Goal: Information Seeking & Learning: Understand process/instructions

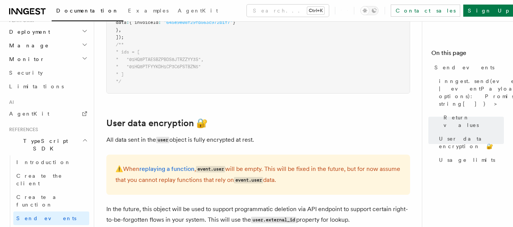
scroll to position [396, 0]
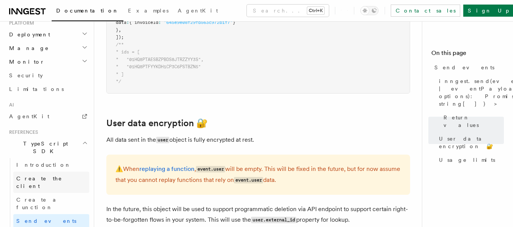
click at [54, 176] on span "Create the client" at bounding box center [39, 183] width 46 height 14
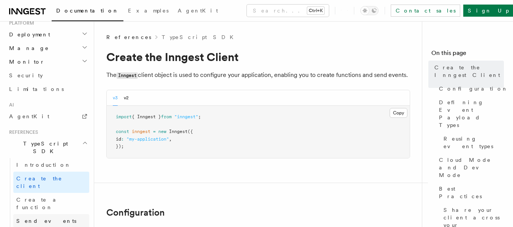
click at [49, 214] on link "Send events" at bounding box center [51, 221] width 76 height 14
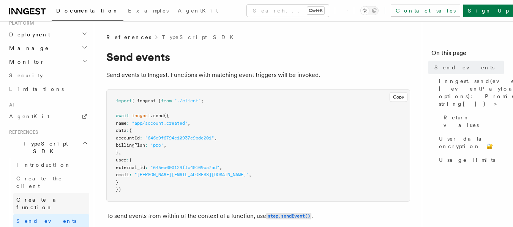
click at [48, 197] on span "Create a function" at bounding box center [38, 204] width 45 height 14
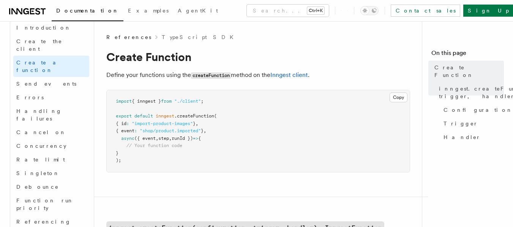
scroll to position [534, 0]
click at [49, 197] on span "Function run priority" at bounding box center [52, 204] width 73 height 15
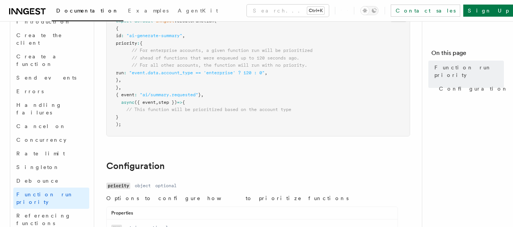
scroll to position [111, 0]
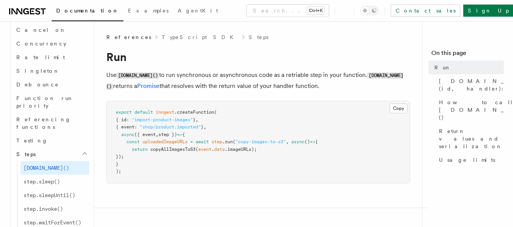
scroll to position [636, 0]
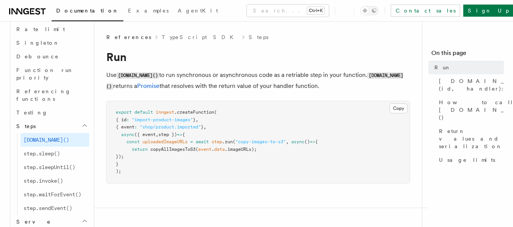
scroll to position [664, 0]
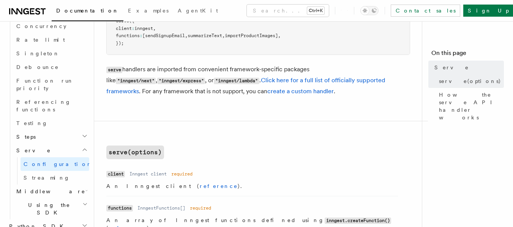
scroll to position [177, 0]
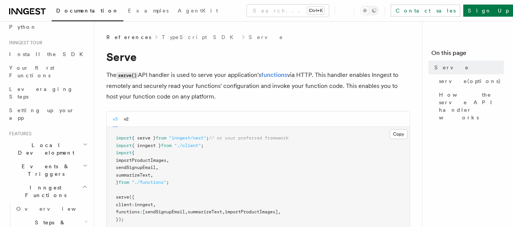
scroll to position [61, 0]
click at [44, 58] on link "Install the SDK" at bounding box center [47, 56] width 83 height 14
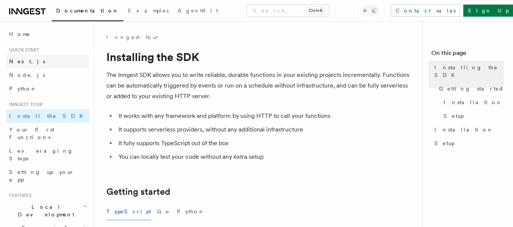
click at [44, 58] on link "Next.js" at bounding box center [47, 62] width 83 height 14
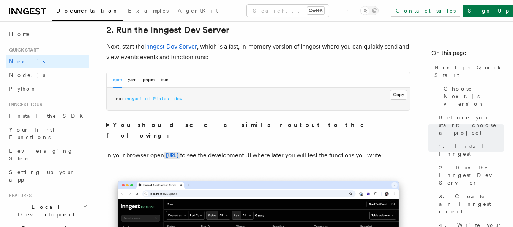
scroll to position [539, 0]
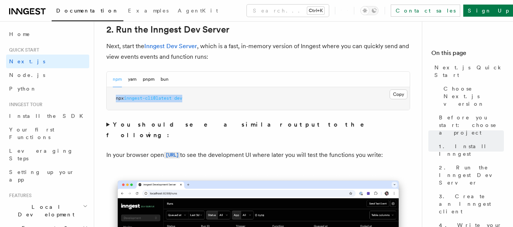
drag, startPoint x: 192, startPoint y: 92, endPoint x: 113, endPoint y: 98, distance: 79.2
click at [113, 98] on pre "npx inngest-cli@latest dev" at bounding box center [258, 98] width 303 height 23
copy span "npx inngest-cli@latest dev"
